Goal: Task Accomplishment & Management: Use online tool/utility

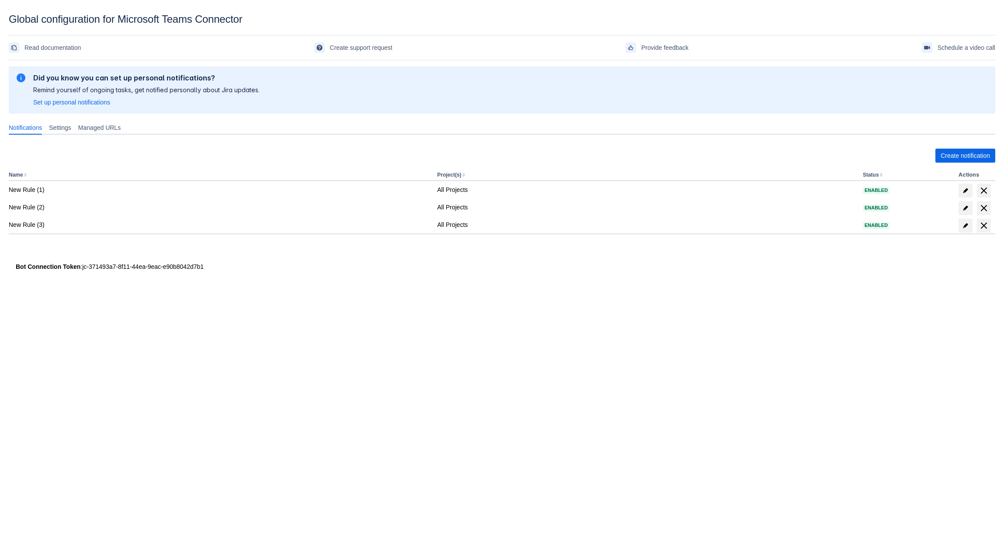
click at [199, 269] on div "Bot Connection Token : jc-371493a7-8f11-44ea-9eac-e90b8042d7b1" at bounding box center [502, 266] width 972 height 9
drag, startPoint x: 211, startPoint y: 269, endPoint x: 82, endPoint y: 271, distance: 128.5
click at [82, 271] on div "Bot Connection Token : jc-371493a7-8f11-44ea-9eac-e90b8042d7b1" at bounding box center [502, 266] width 972 height 9
copy div "jc-371493a7-8f11-44ea-9eac-e90b8042d7b1"
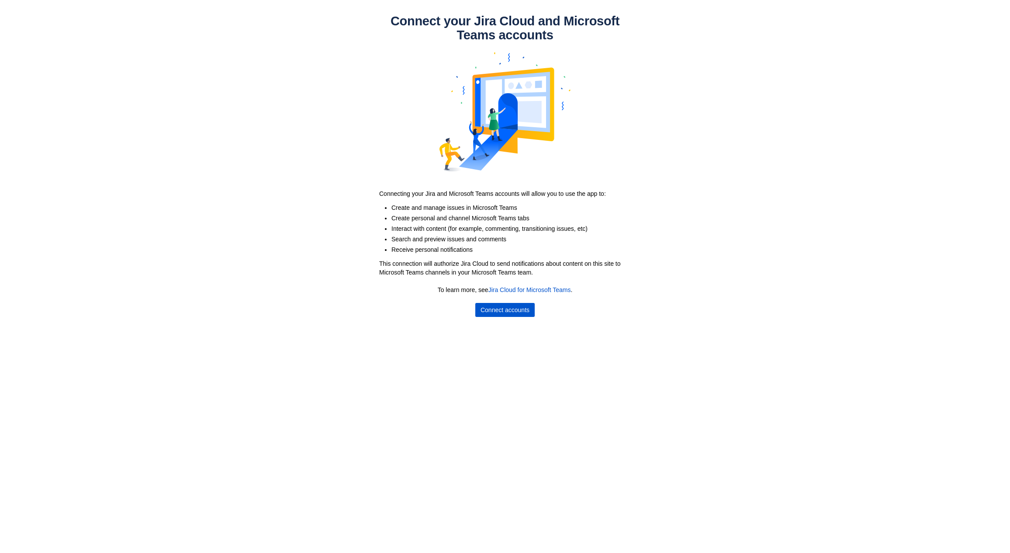
click at [497, 308] on span "Connect accounts" at bounding box center [505, 310] width 49 height 14
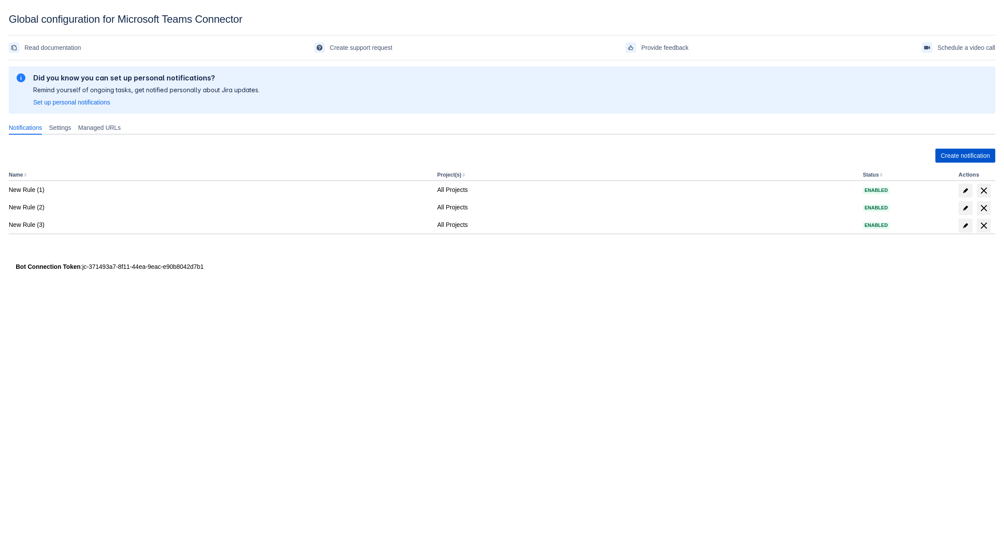
click at [964, 152] on span "Create notification" at bounding box center [964, 156] width 49 height 14
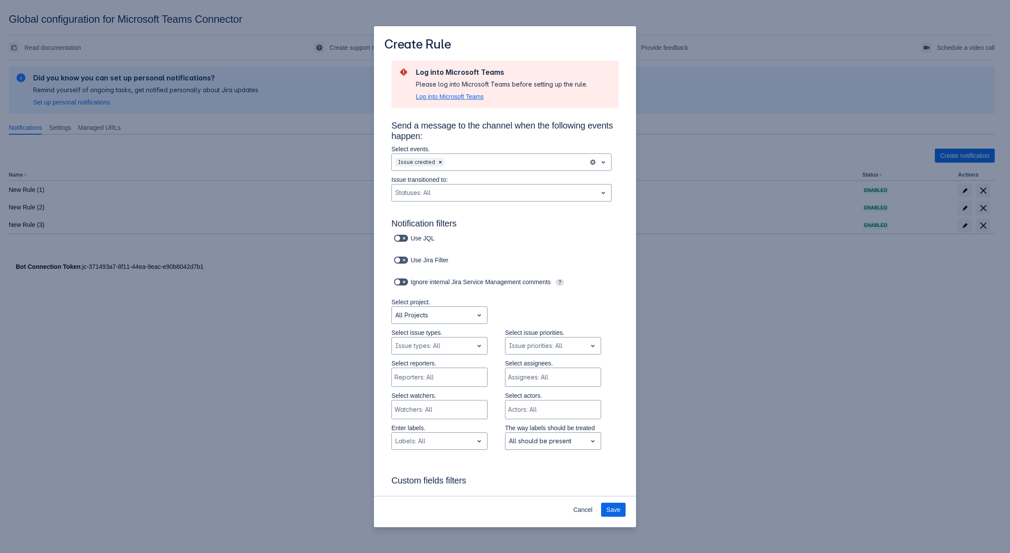
click at [464, 97] on span "Log into Microsoft Teams" at bounding box center [450, 96] width 68 height 9
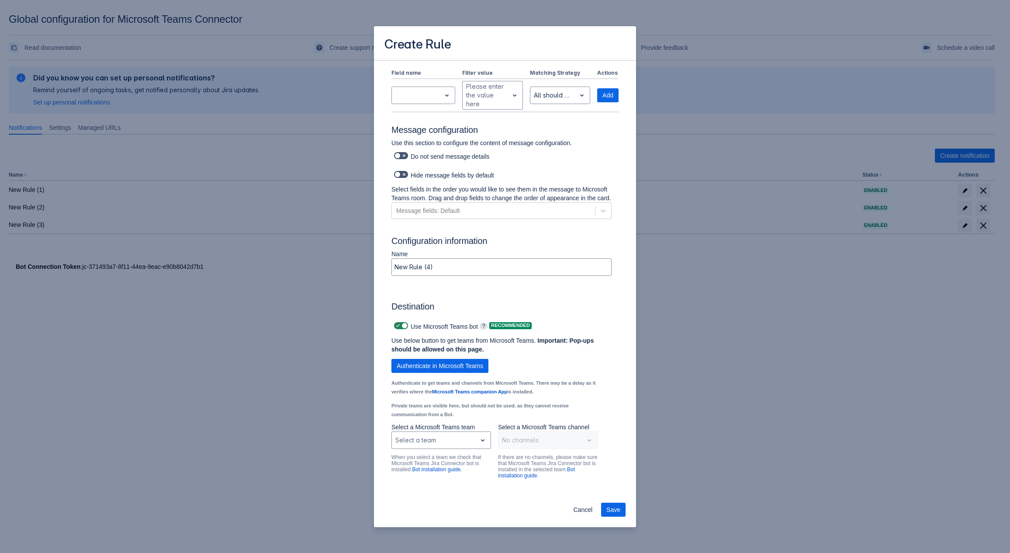
scroll to position [415, 0]
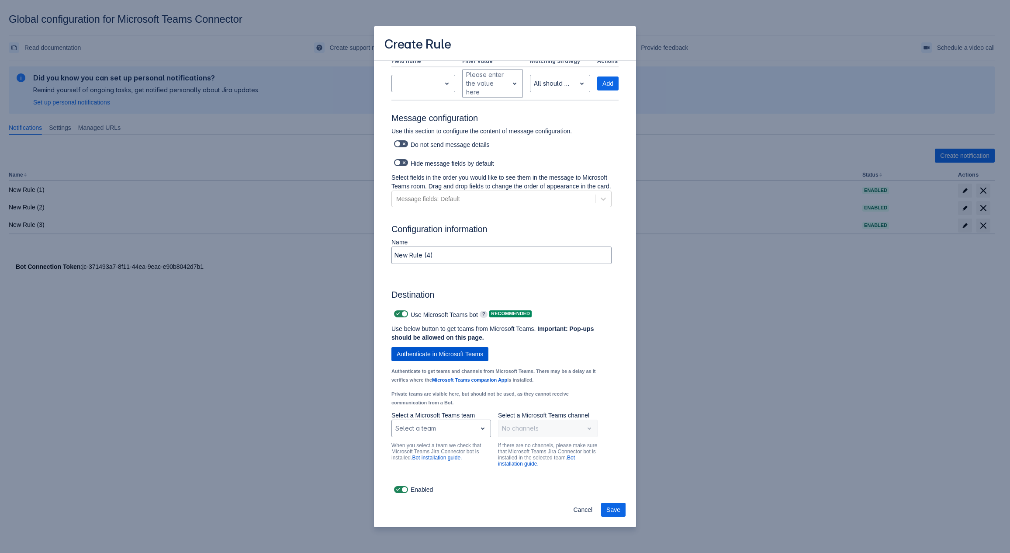
click at [434, 356] on span "Authenticate in Microsoft Teams" at bounding box center [440, 354] width 87 height 14
drag, startPoint x: 616, startPoint y: 512, endPoint x: 458, endPoint y: 437, distance: 174.7
click at [471, 450] on section "Create Rule Send a message to the channel when the following events happen: Sel…" at bounding box center [505, 276] width 262 height 501
click at [458, 435] on div "Select a team" at bounding box center [434, 428] width 85 height 14
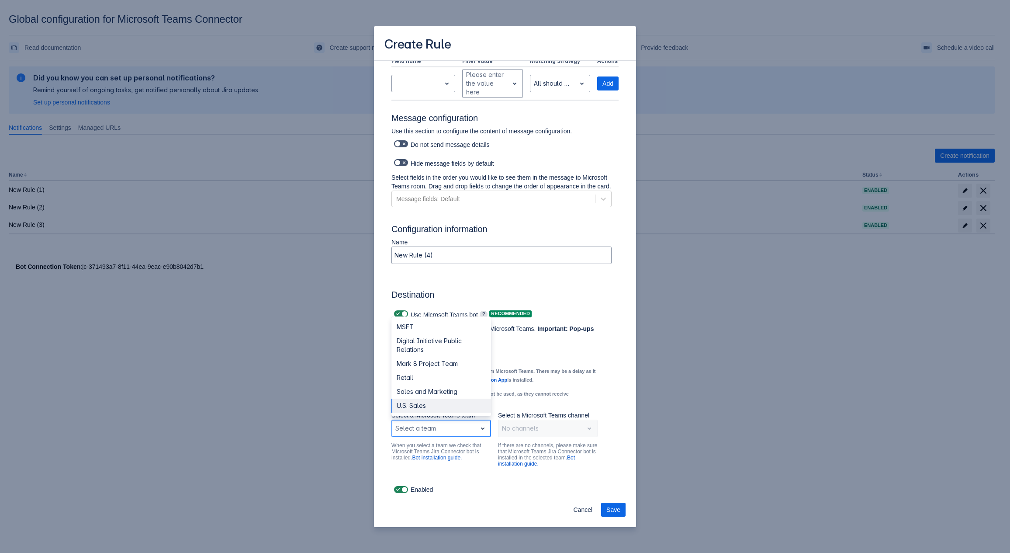
click at [423, 405] on div "U.S. Sales" at bounding box center [442, 406] width 100 height 14
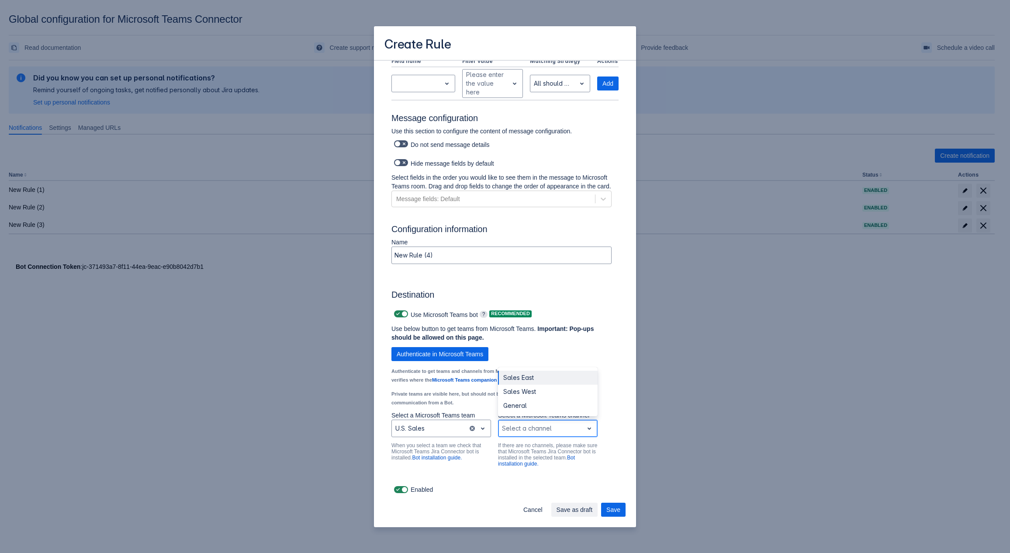
click at [517, 430] on div "Scrollable content" at bounding box center [541, 428] width 78 height 10
click at [523, 383] on div "Sales East" at bounding box center [548, 378] width 100 height 14
click at [610, 506] on span "Save" at bounding box center [614, 510] width 14 height 14
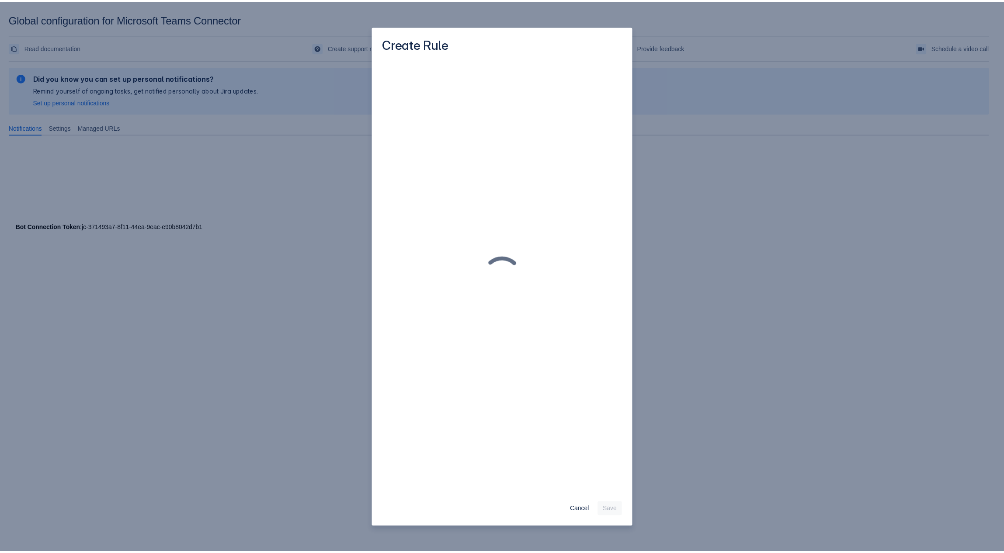
scroll to position [0, 0]
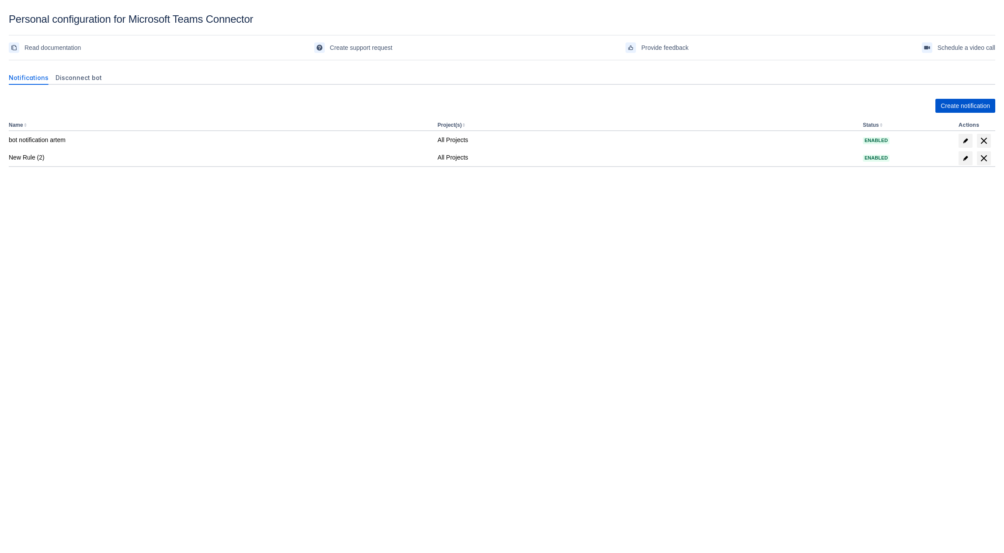
click at [947, 109] on span "Create notification" at bounding box center [964, 106] width 49 height 14
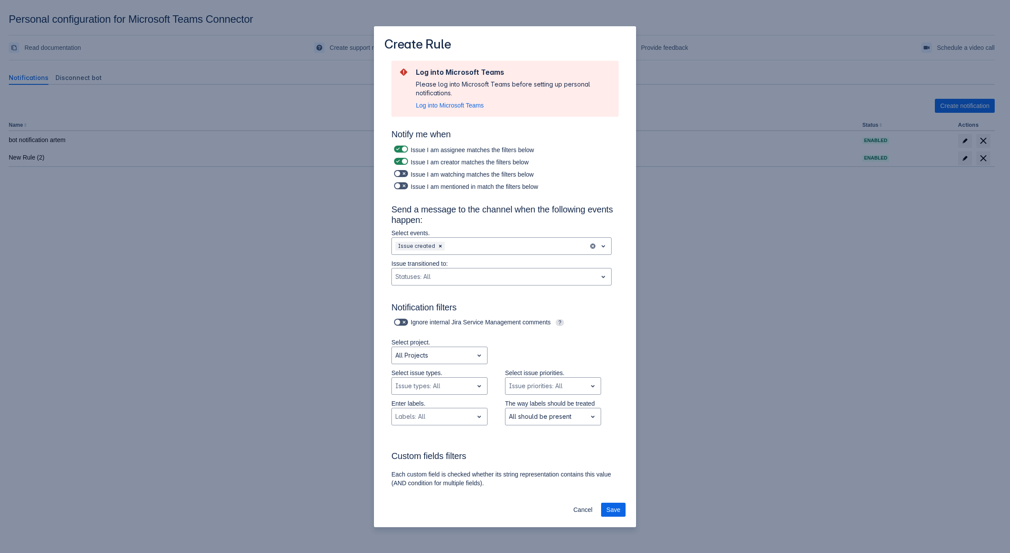
click at [803, 214] on div "Create Rule Log into Microsoft Teams Please log into Microsoft Teams before set…" at bounding box center [505, 276] width 1010 height 553
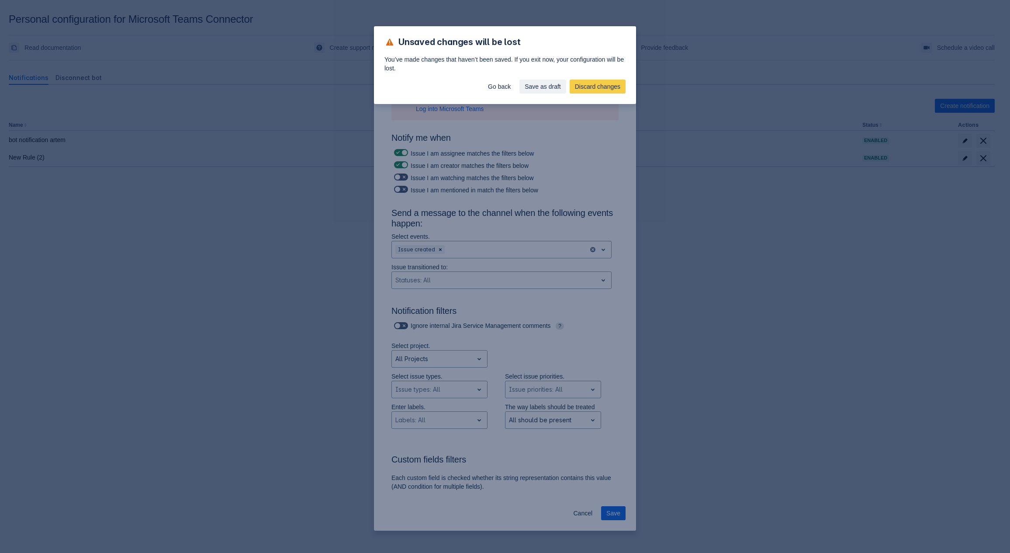
click at [258, 172] on div "Unsaved changes will be lost You’ve made changes that haven’t been saved. If yo…" at bounding box center [505, 276] width 1010 height 553
drag, startPoint x: 522, startPoint y: 289, endPoint x: 523, endPoint y: 221, distance: 68.6
click at [522, 289] on div "Unsaved changes will be lost You’ve made changes that haven’t been saved. If yo…" at bounding box center [505, 276] width 1010 height 553
click at [504, 85] on span "Go back" at bounding box center [499, 87] width 23 height 14
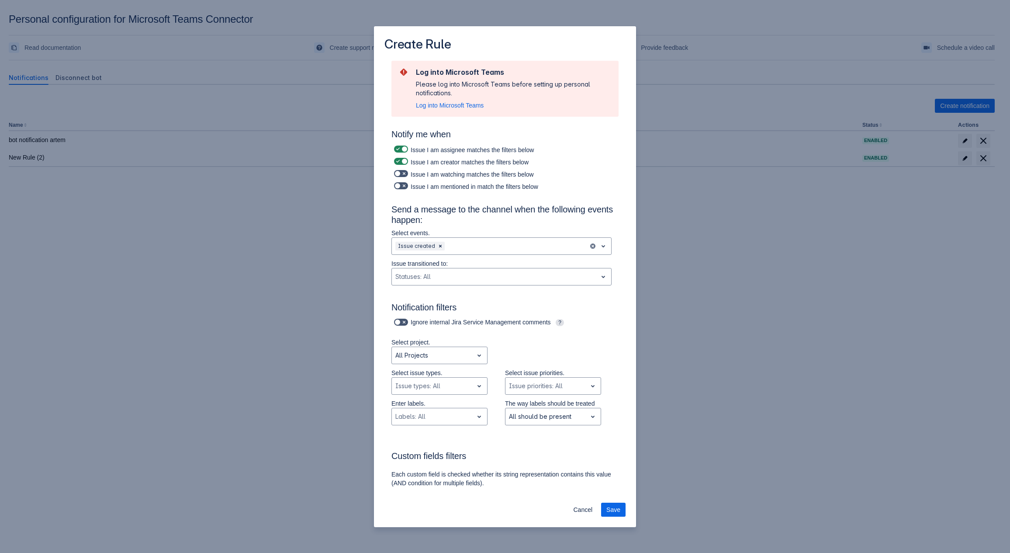
click at [576, 499] on div "Cancel Save" at bounding box center [505, 511] width 262 height 31
click at [576, 503] on span "Cancel" at bounding box center [582, 510] width 19 height 14
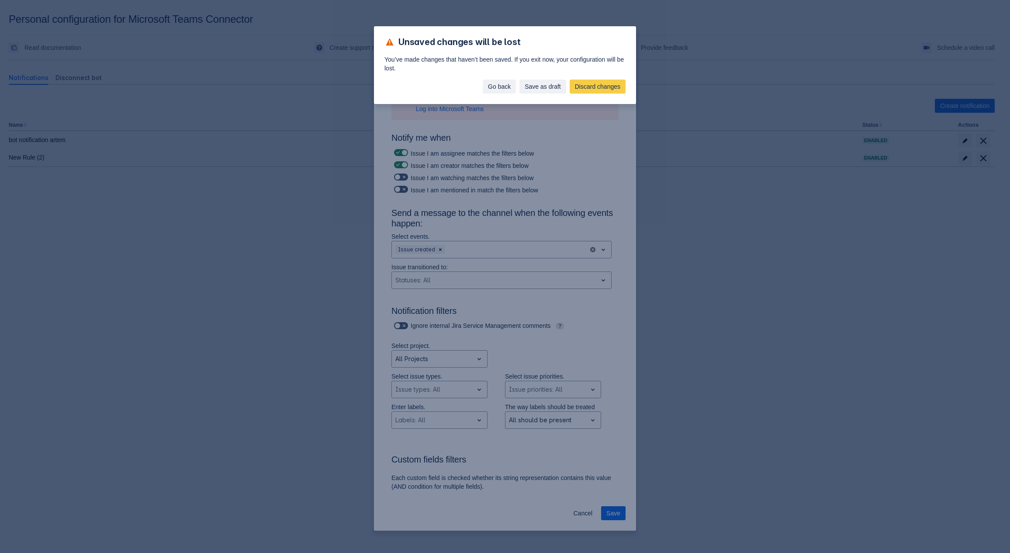
click at [492, 82] on span "Go back" at bounding box center [499, 87] width 23 height 14
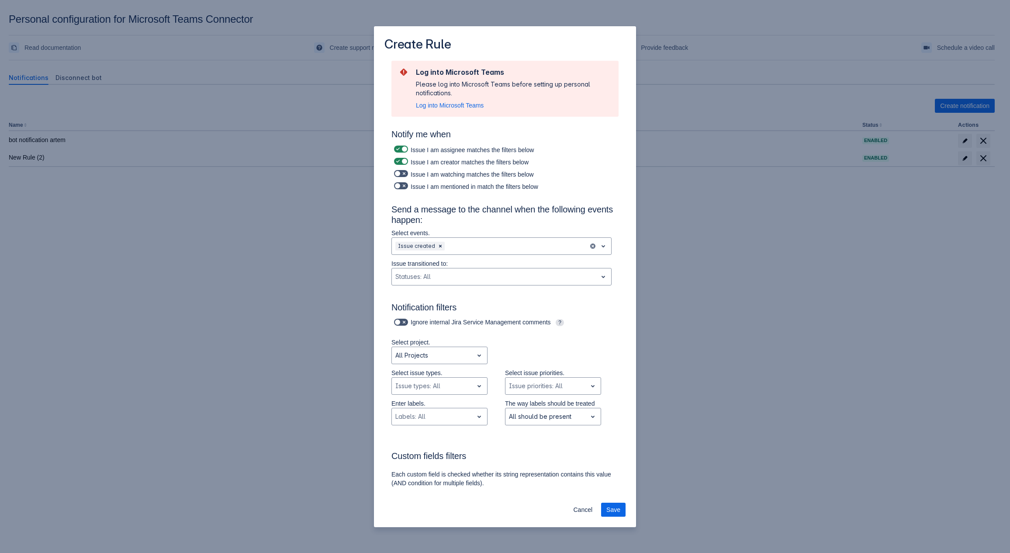
click at [767, 138] on div "Create Rule Log into Microsoft Teams Please log into Microsoft Teams before set…" at bounding box center [505, 276] width 1010 height 553
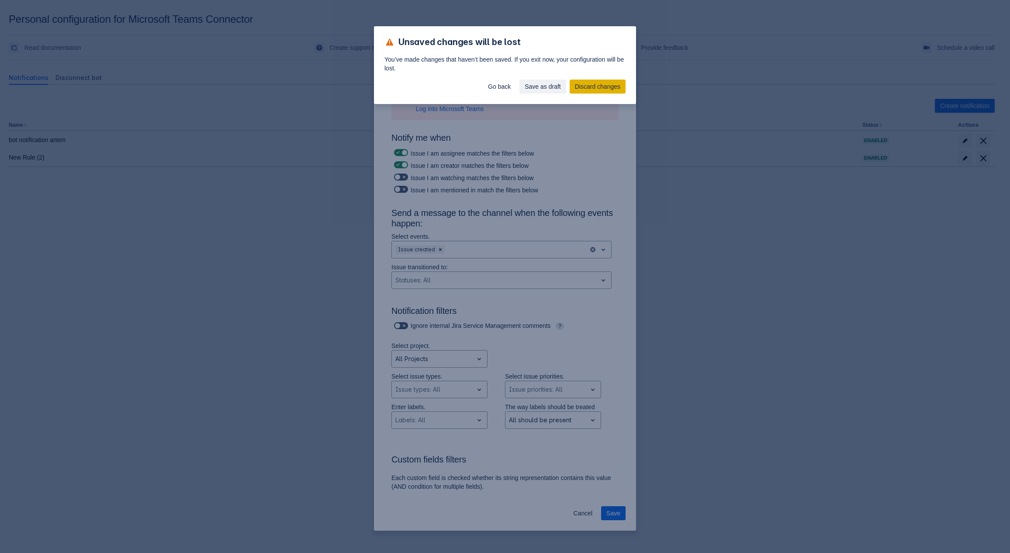
click at [599, 87] on span "Discard changes" at bounding box center [597, 87] width 45 height 14
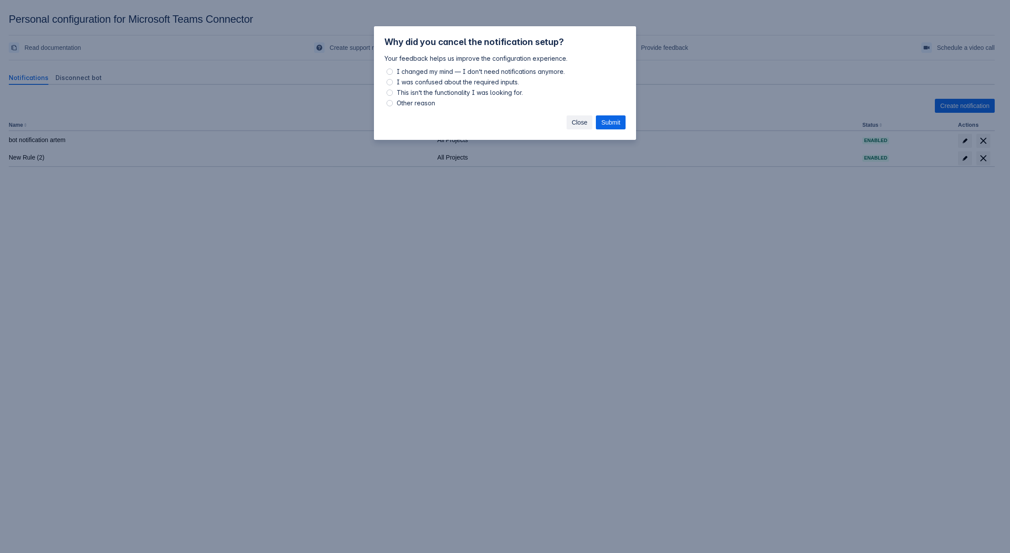
click at [580, 124] on span "Close" at bounding box center [580, 122] width 16 height 14
